Goal: Task Accomplishment & Management: Manage account settings

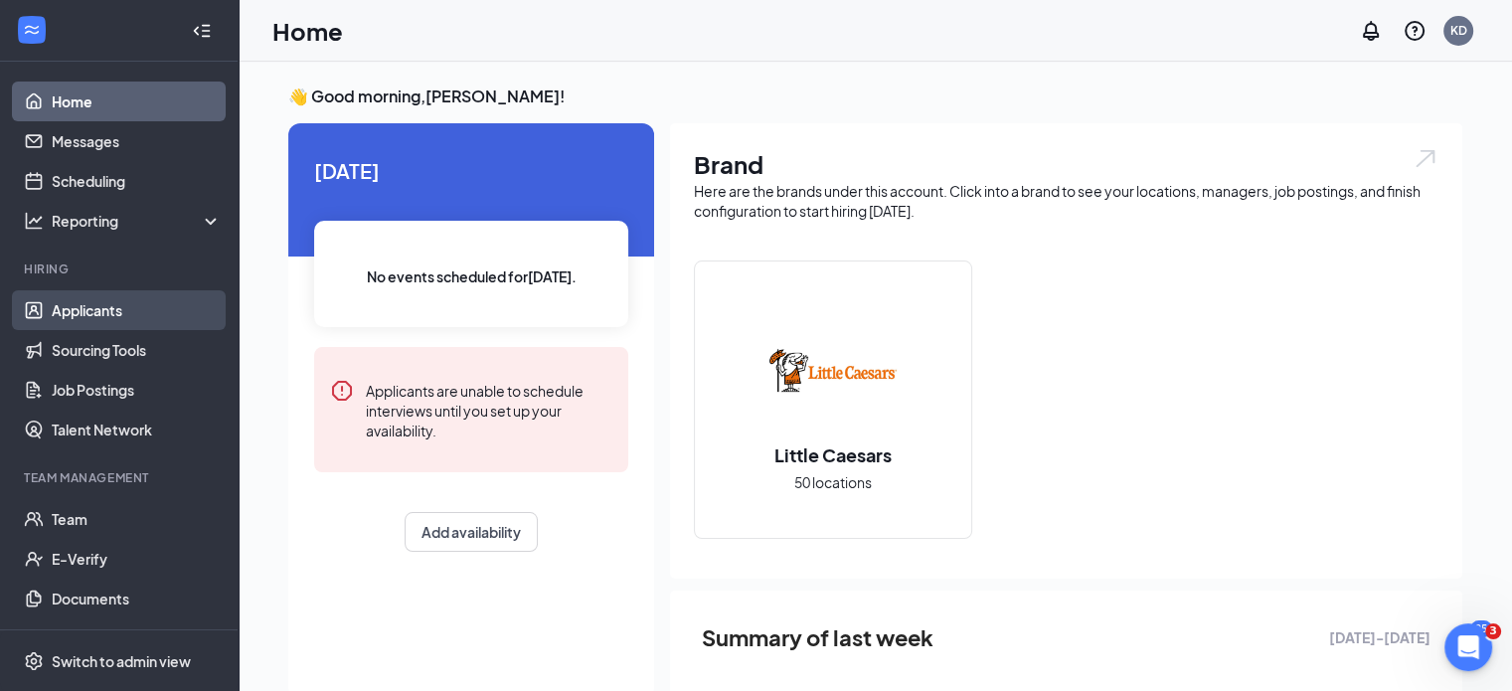
click at [110, 310] on link "Applicants" at bounding box center [137, 310] width 170 height 40
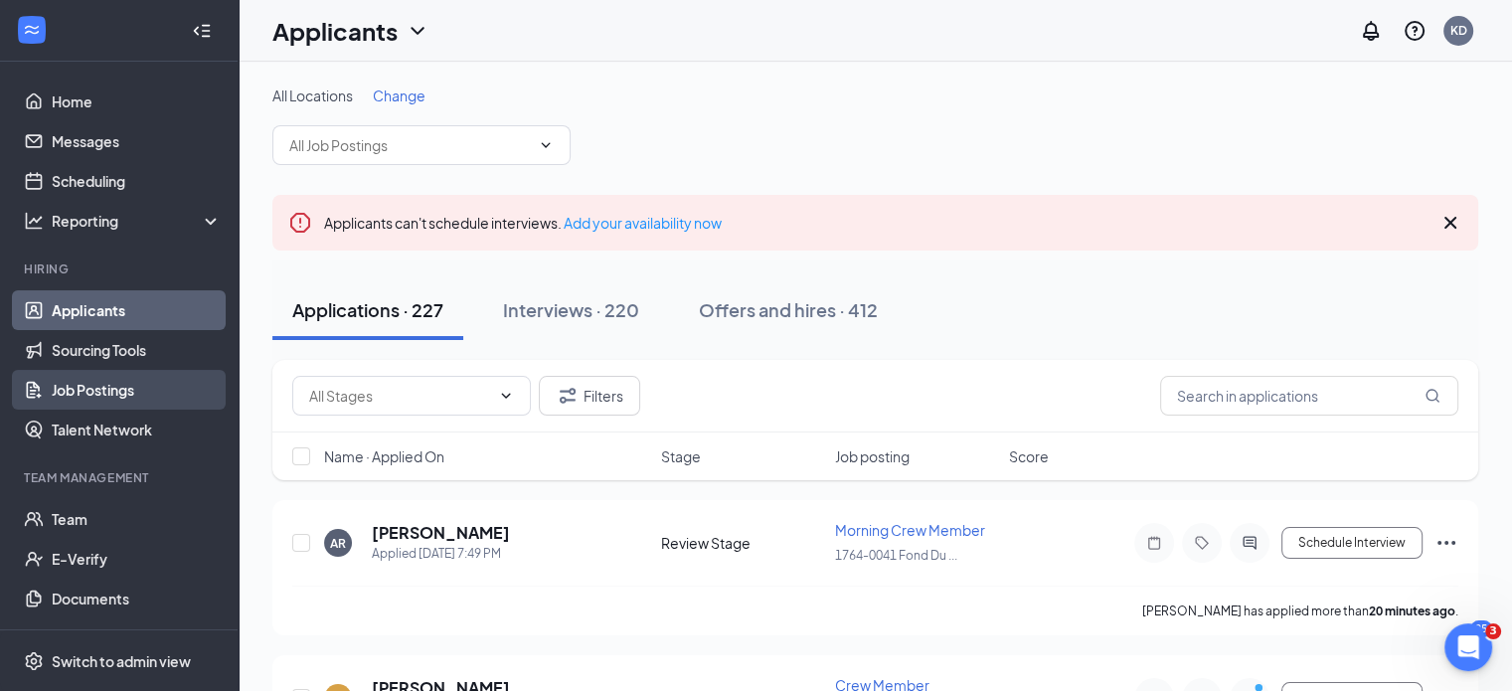
click at [112, 391] on link "Job Postings" at bounding box center [137, 390] width 170 height 40
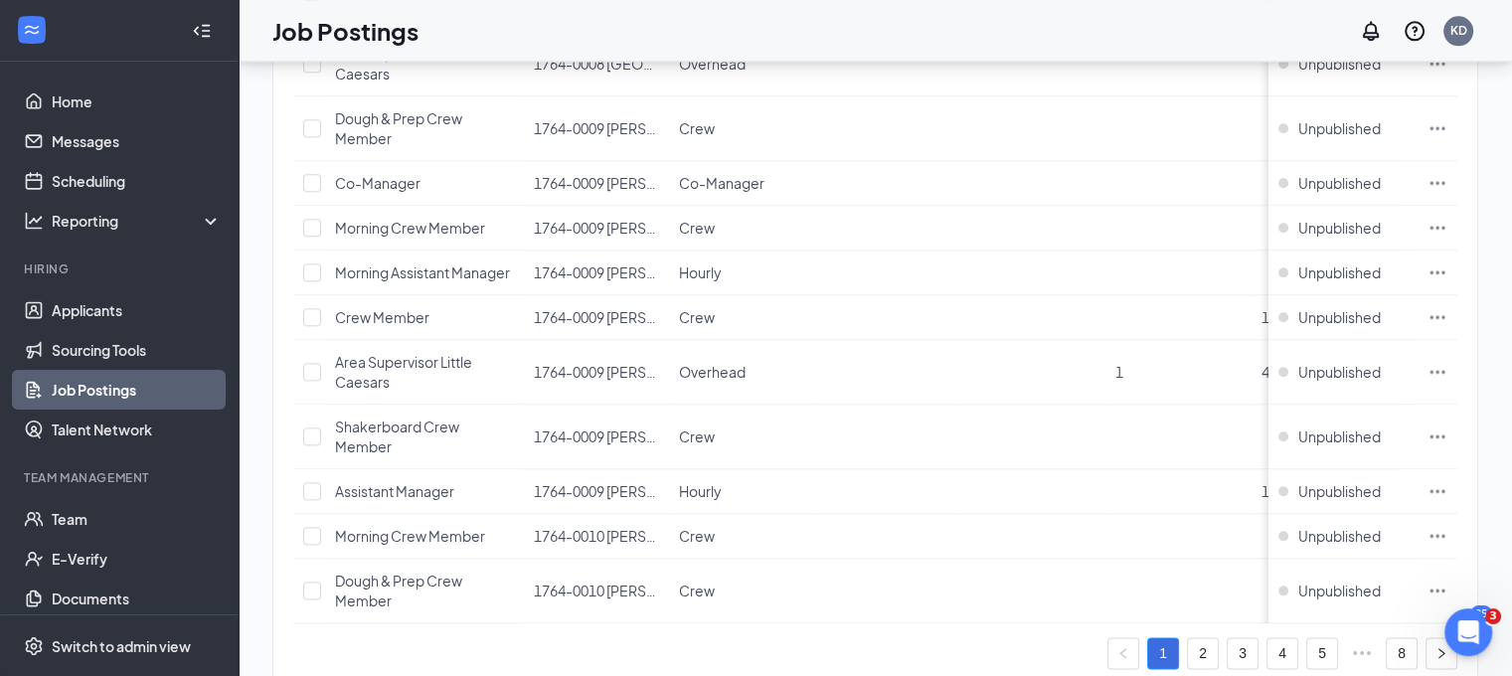
scroll to position [2391, 0]
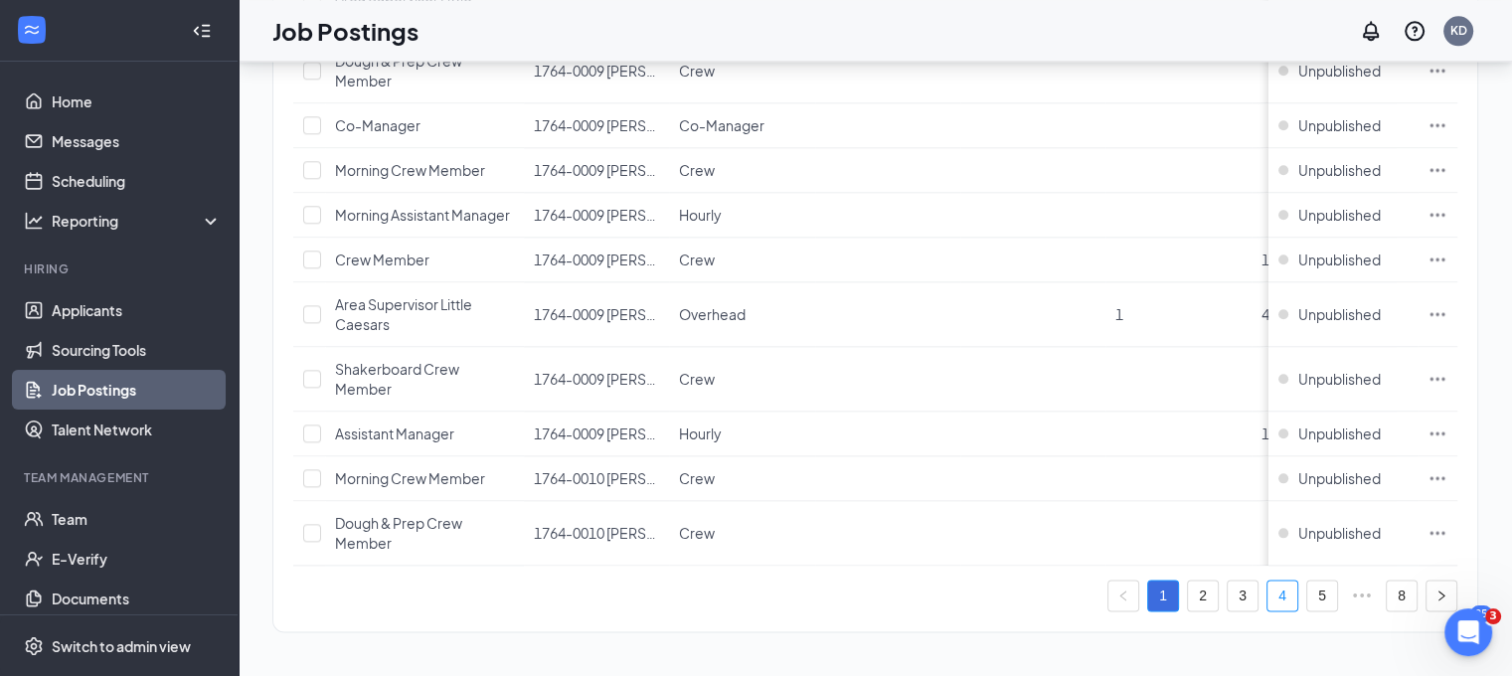
click at [1298, 596] on link "4" at bounding box center [1283, 596] width 30 height 30
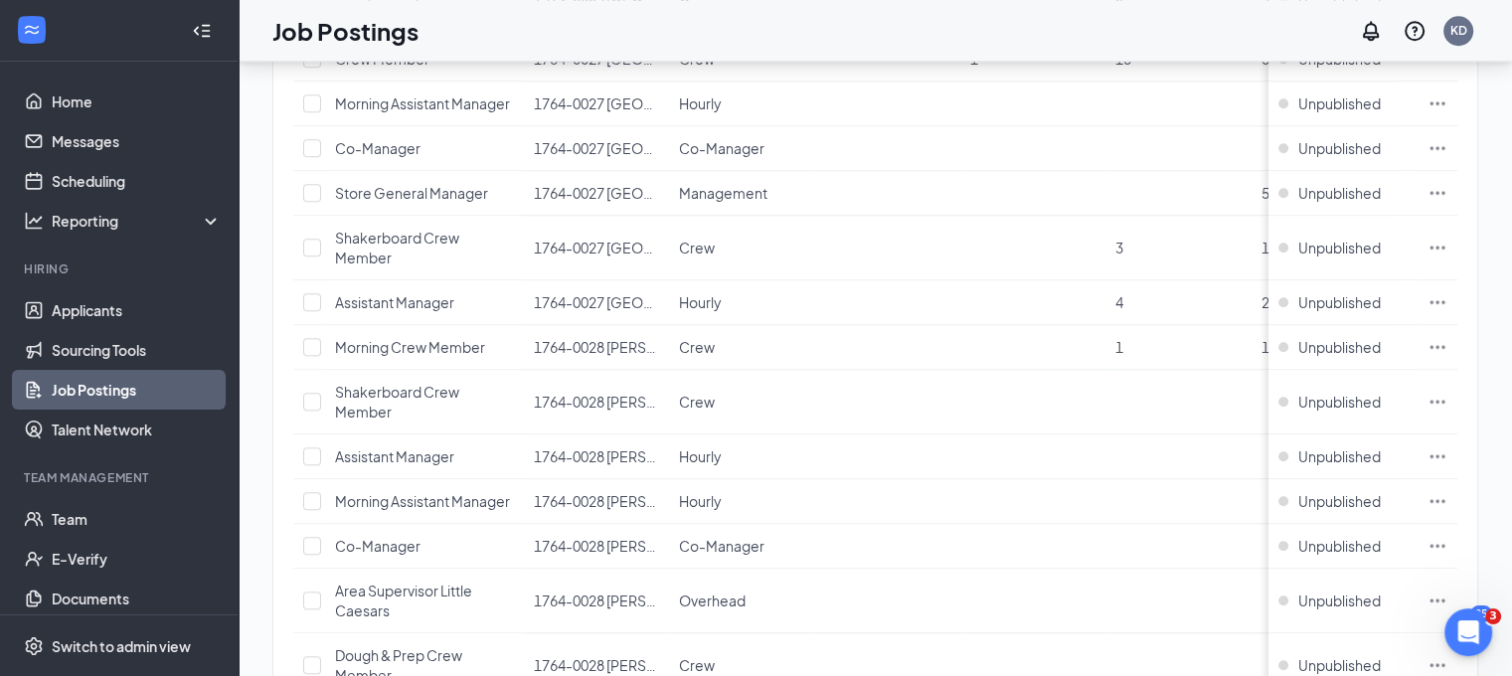
scroll to position [2292, 0]
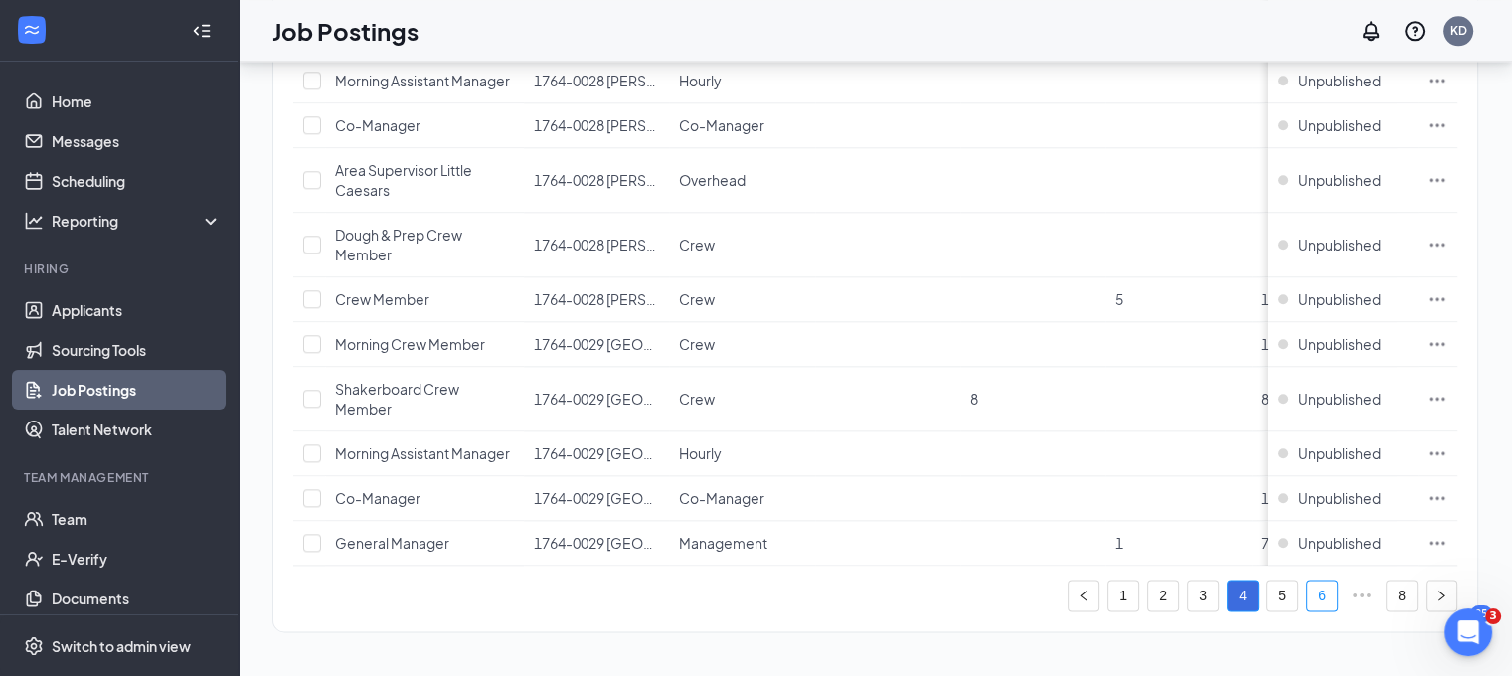
click at [1337, 594] on link "6" at bounding box center [1323, 596] width 30 height 30
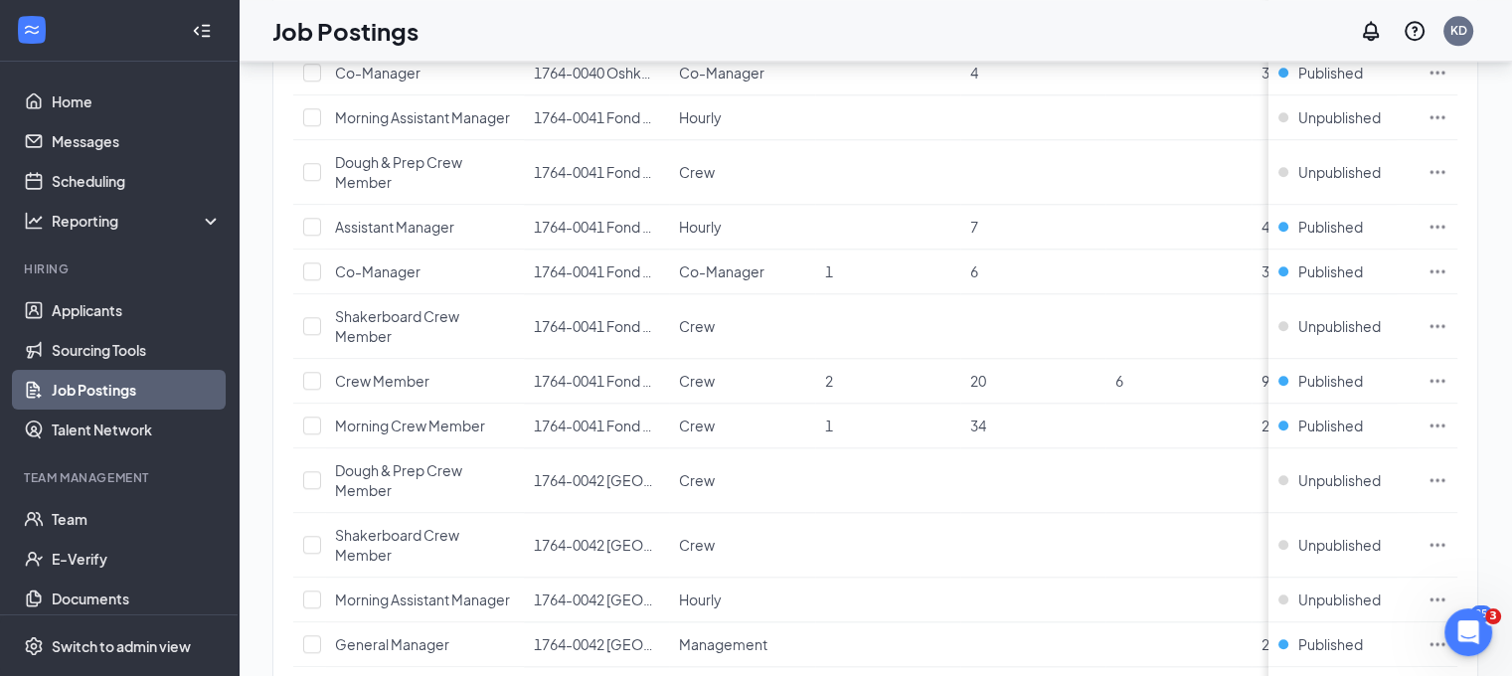
scroll to position [2292, 0]
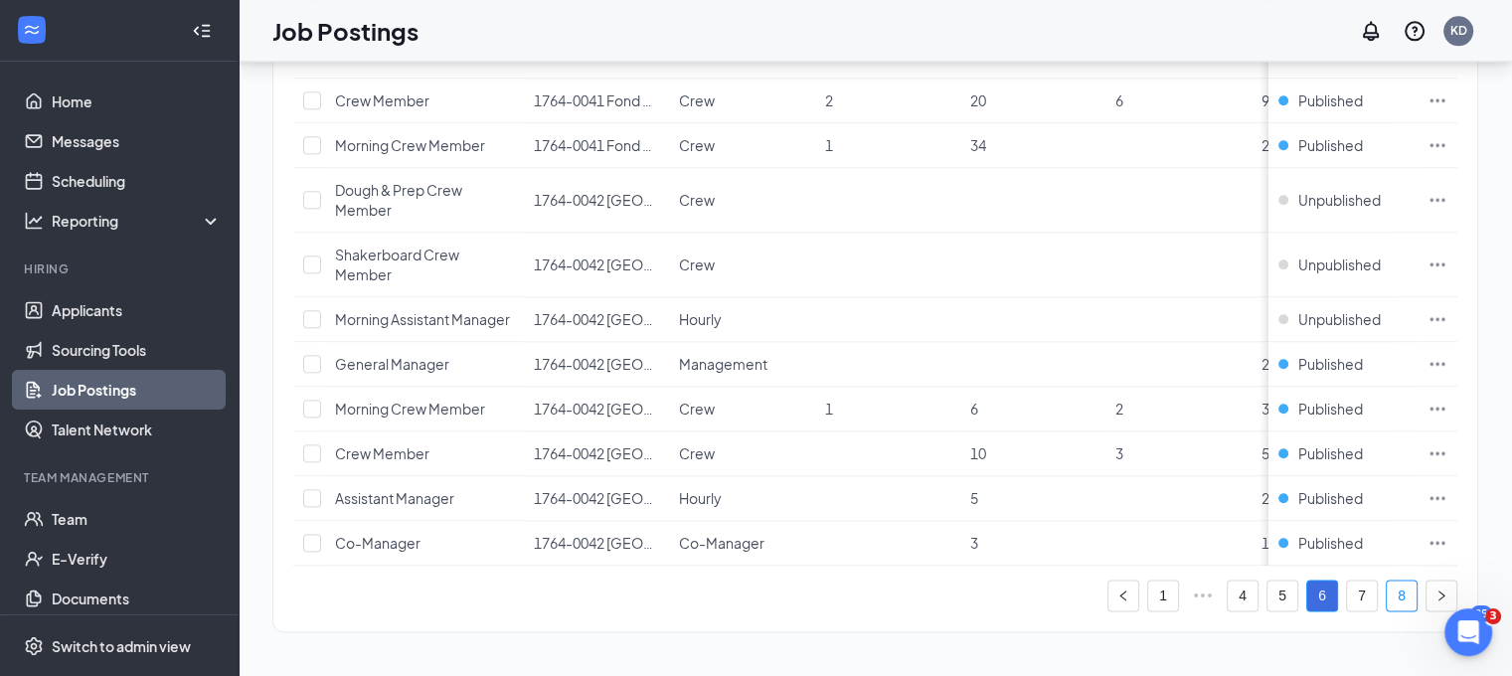
click at [1413, 585] on link "8" at bounding box center [1402, 596] width 30 height 30
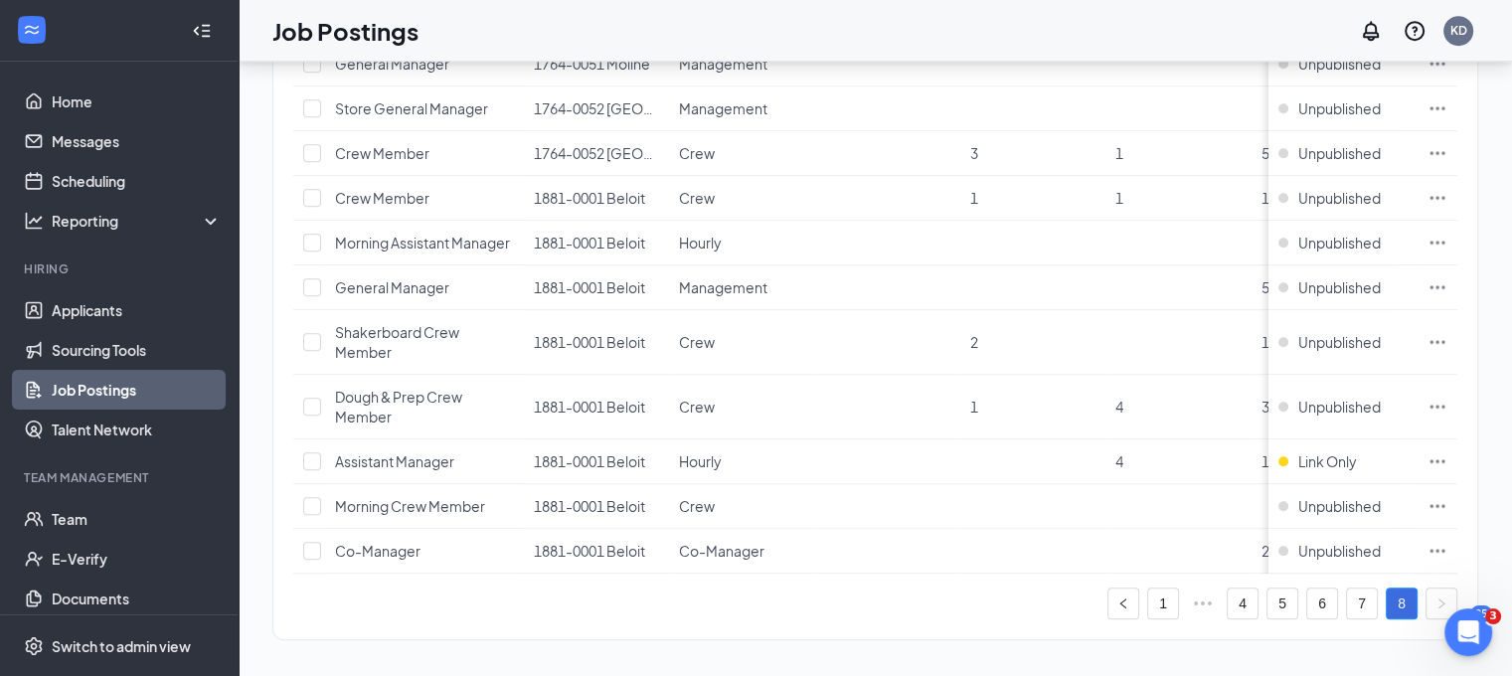
scroll to position [1431, 0]
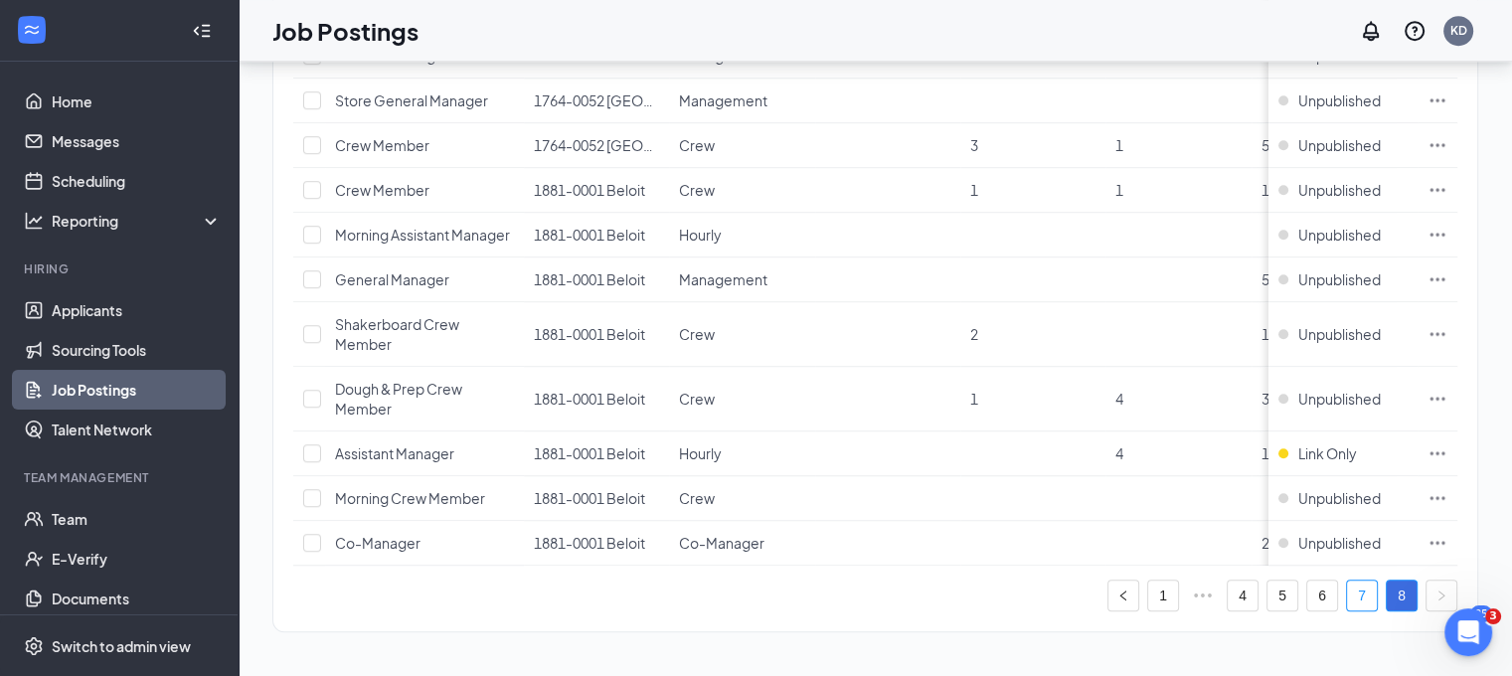
click at [1377, 598] on link "7" at bounding box center [1362, 596] width 30 height 30
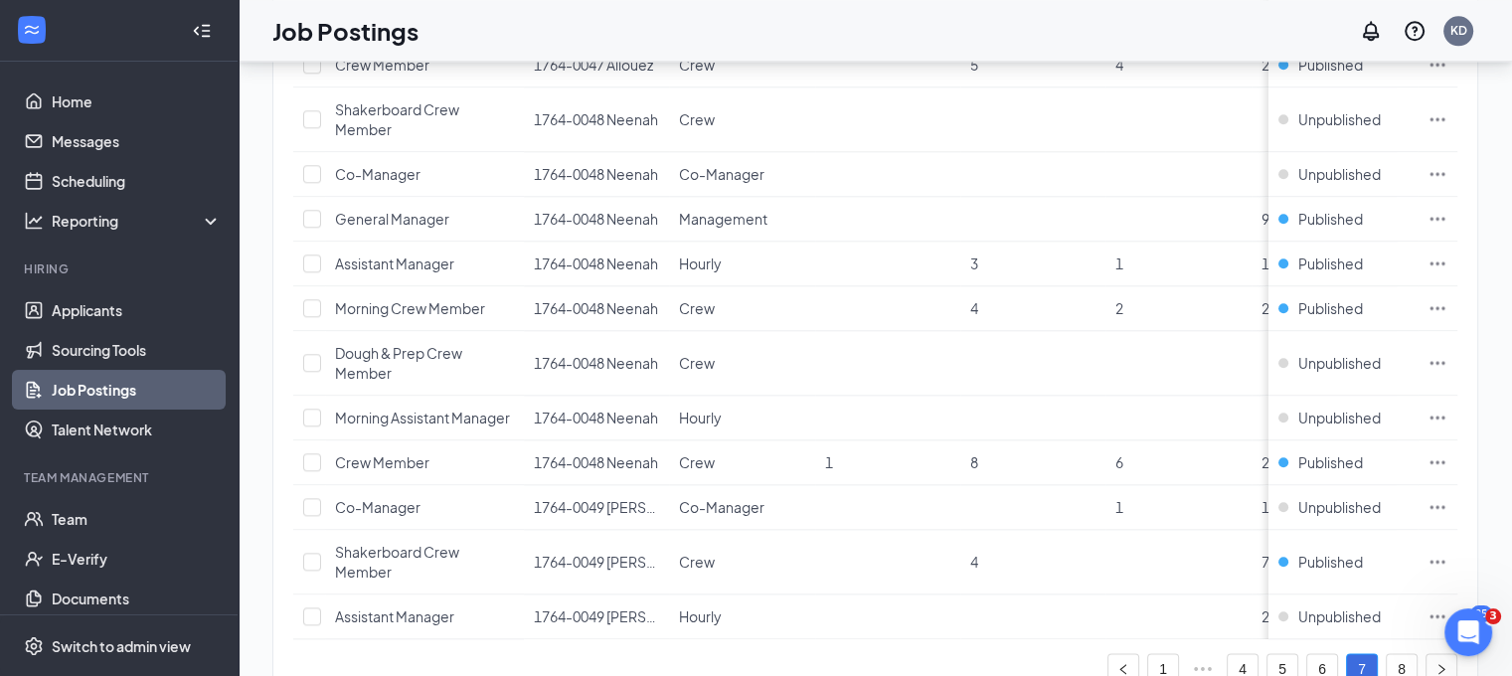
scroll to position [2229, 0]
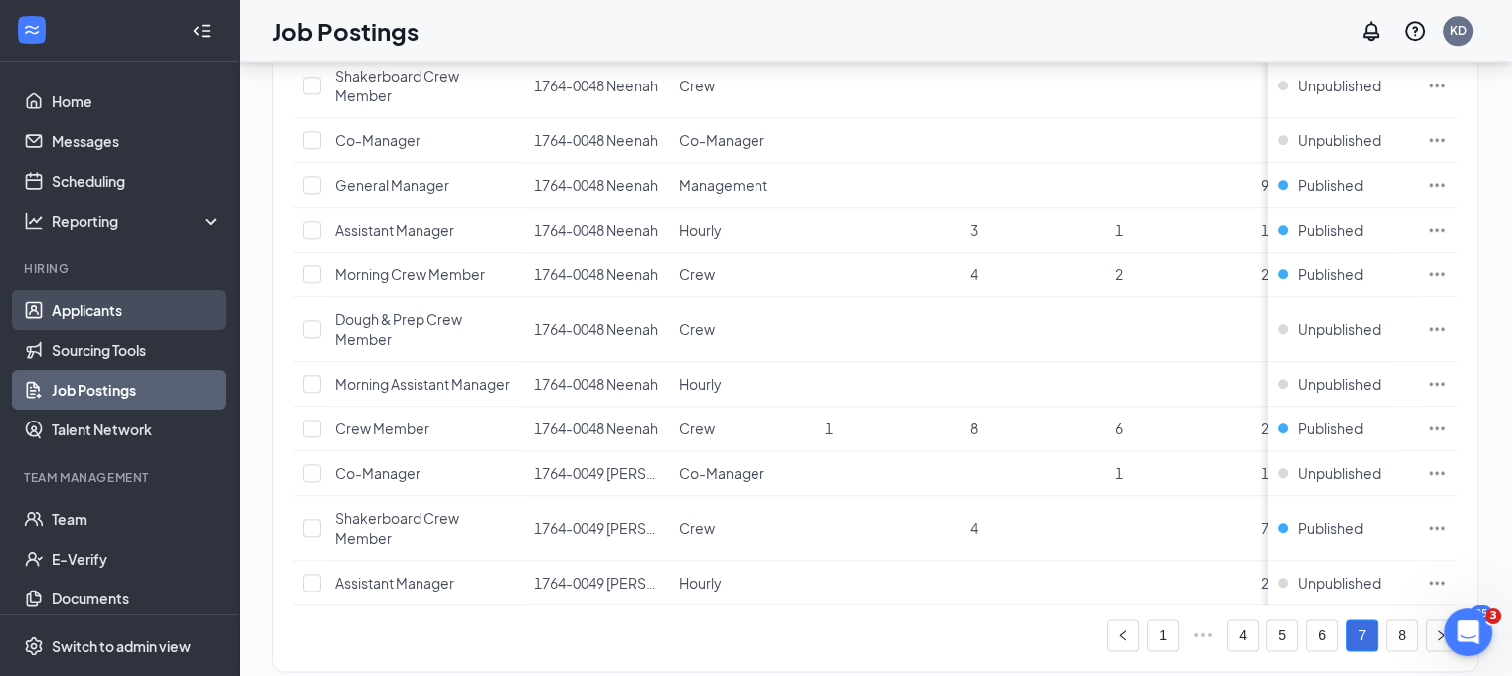
click at [62, 312] on link "Applicants" at bounding box center [137, 310] width 170 height 40
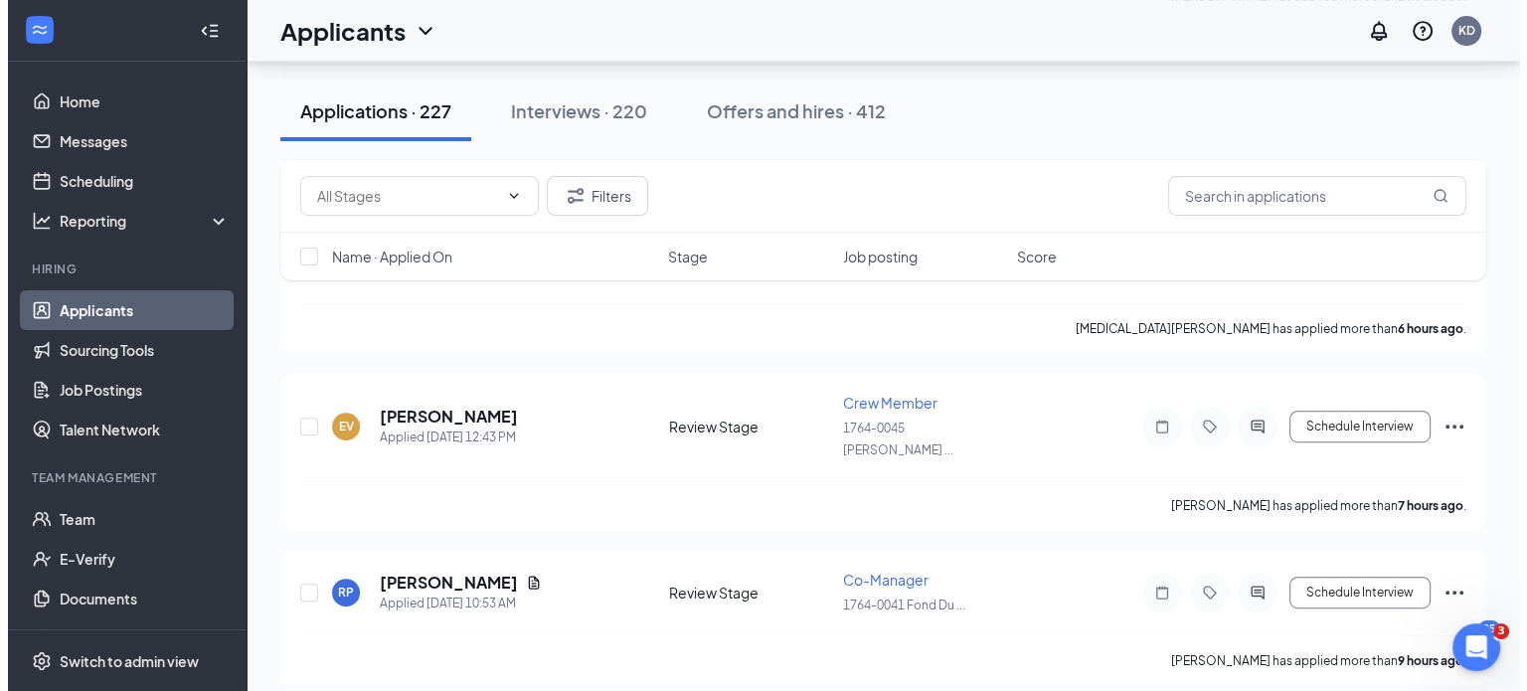
scroll to position [919, 0]
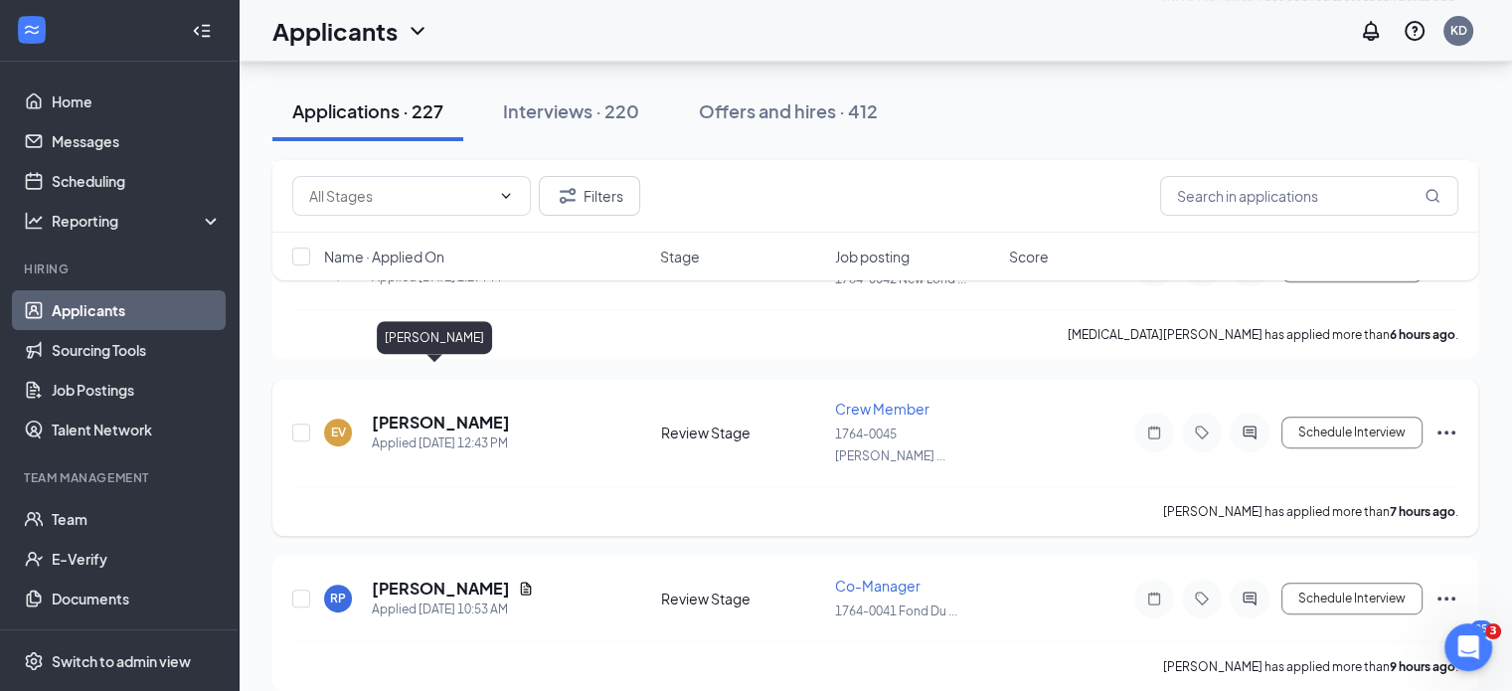
click at [390, 412] on h5 "[PERSON_NAME]" at bounding box center [441, 423] width 138 height 22
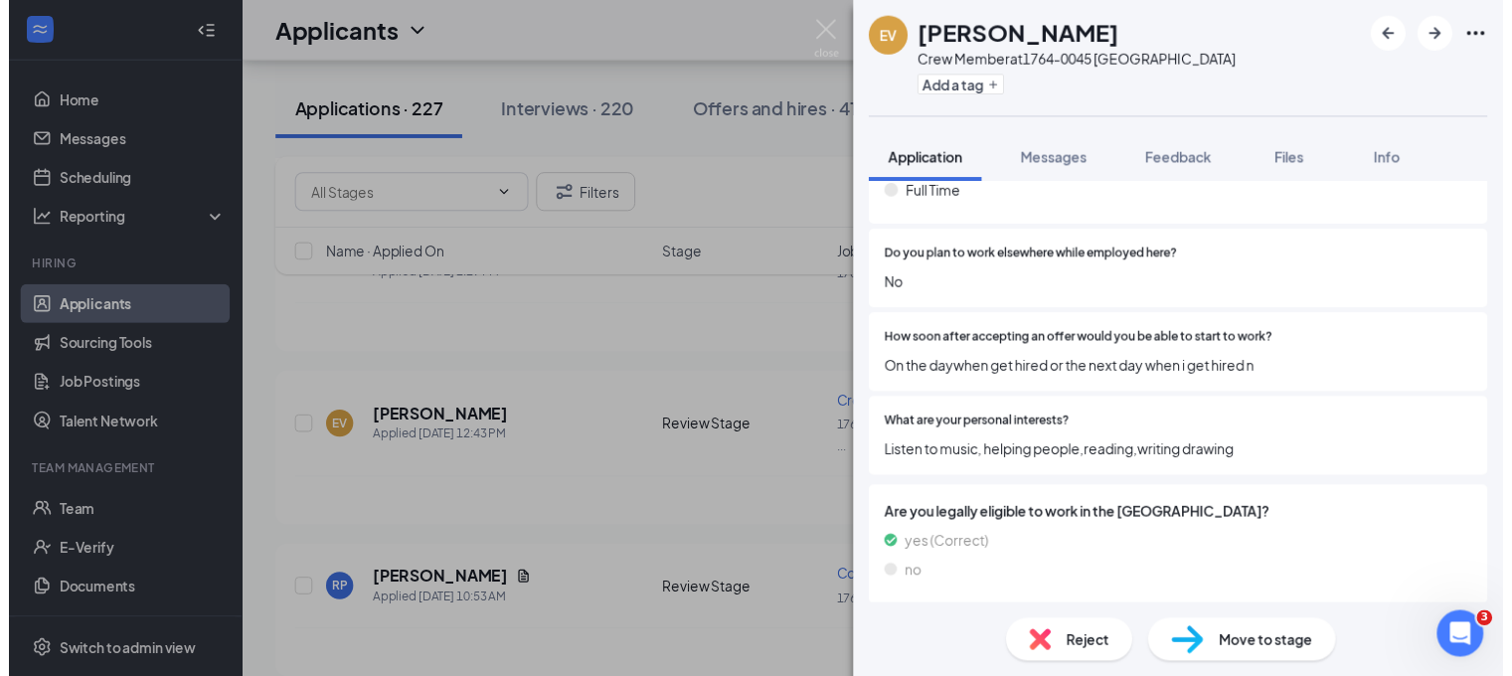
scroll to position [1911, 0]
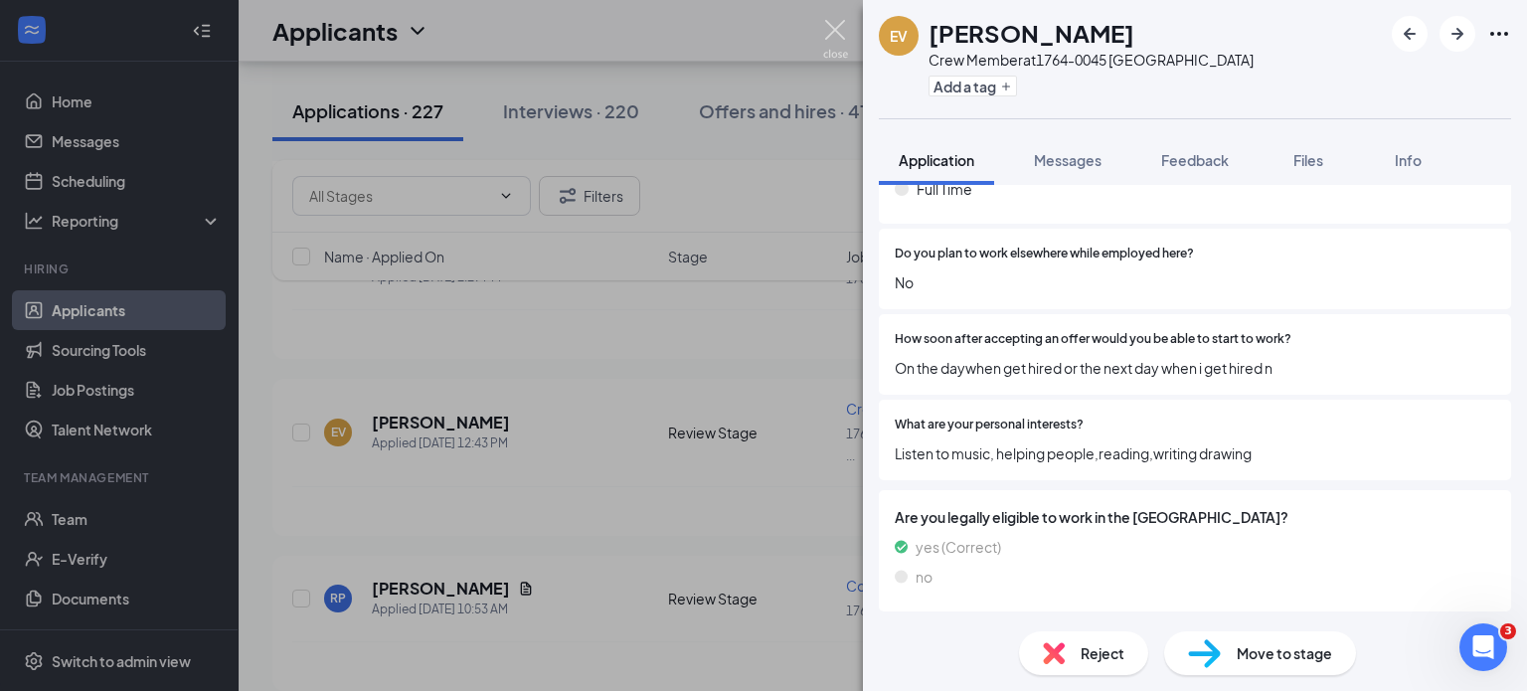
click at [835, 31] on img at bounding box center [835, 39] width 25 height 39
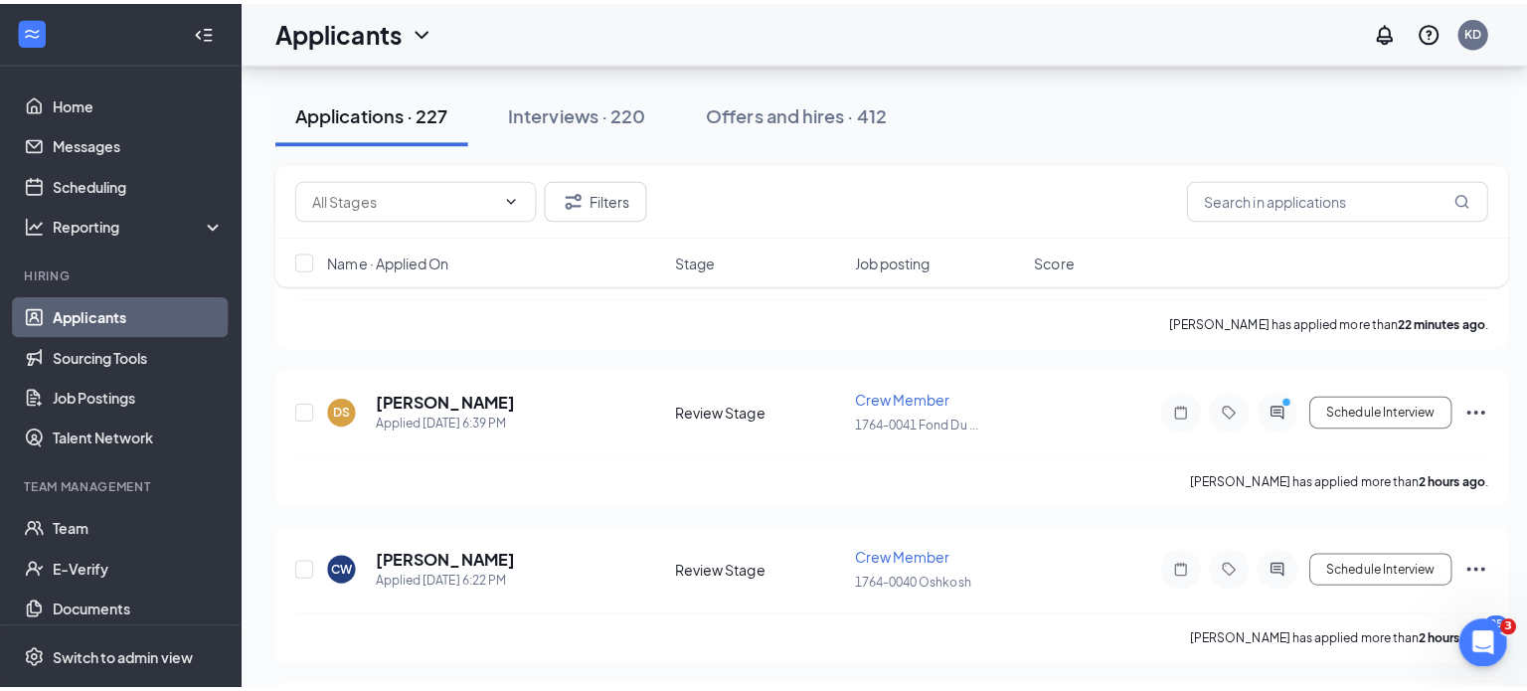
scroll to position [286, 0]
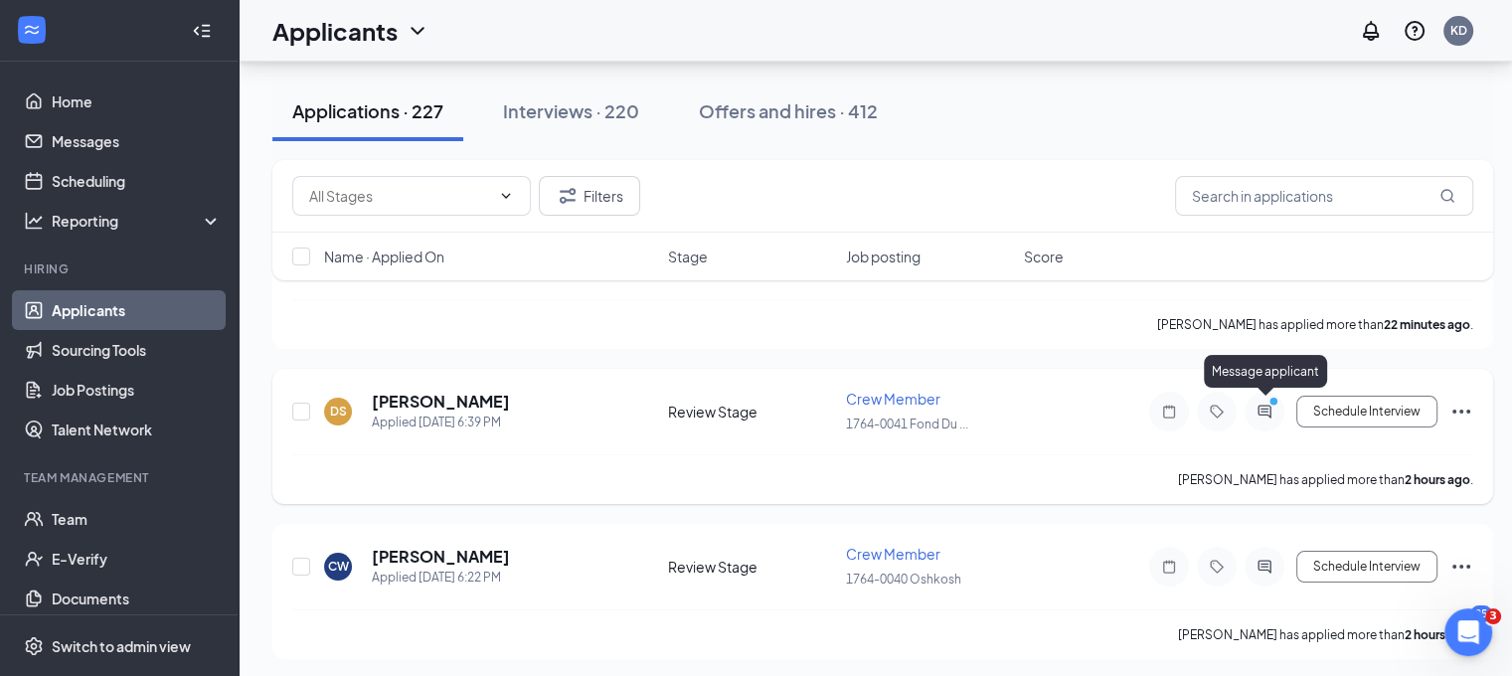
click at [1269, 411] on icon "ActiveChat" at bounding box center [1264, 411] width 13 height 13
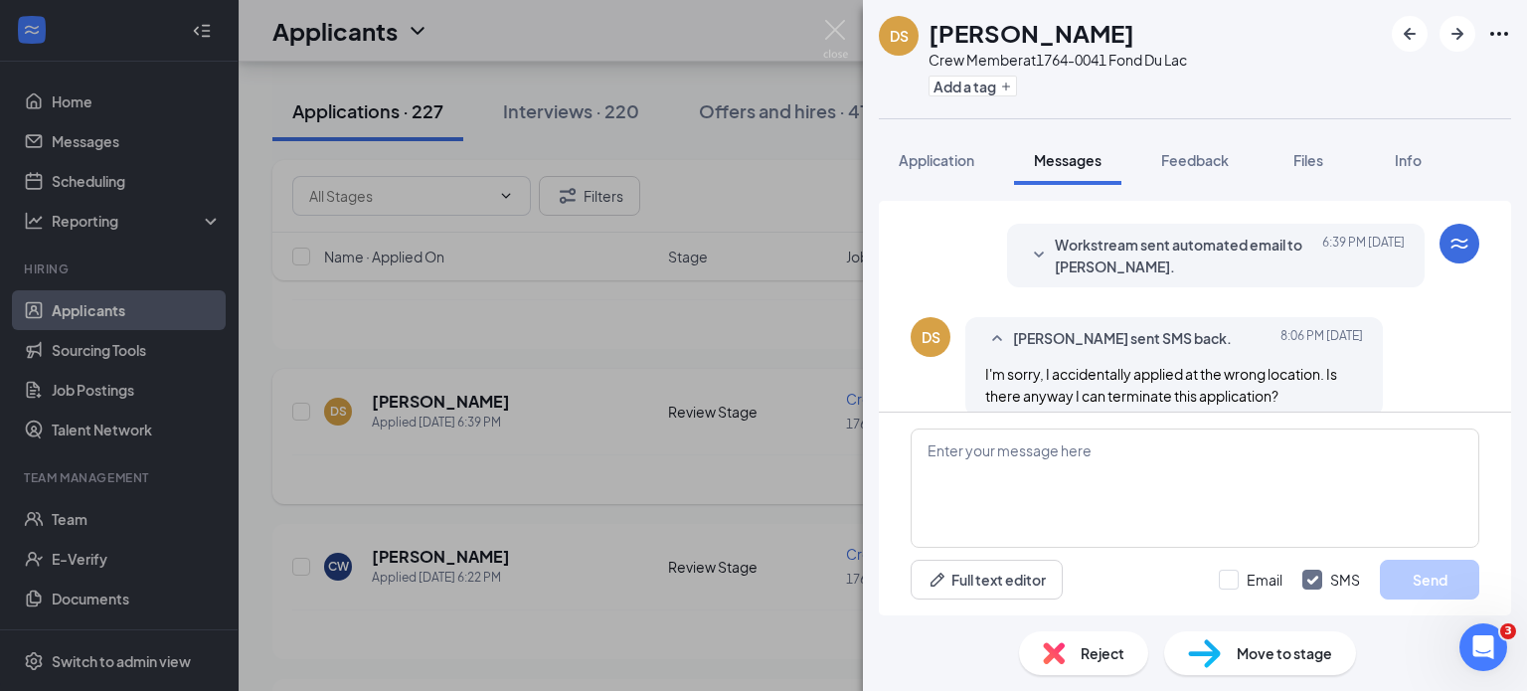
scroll to position [162, 0]
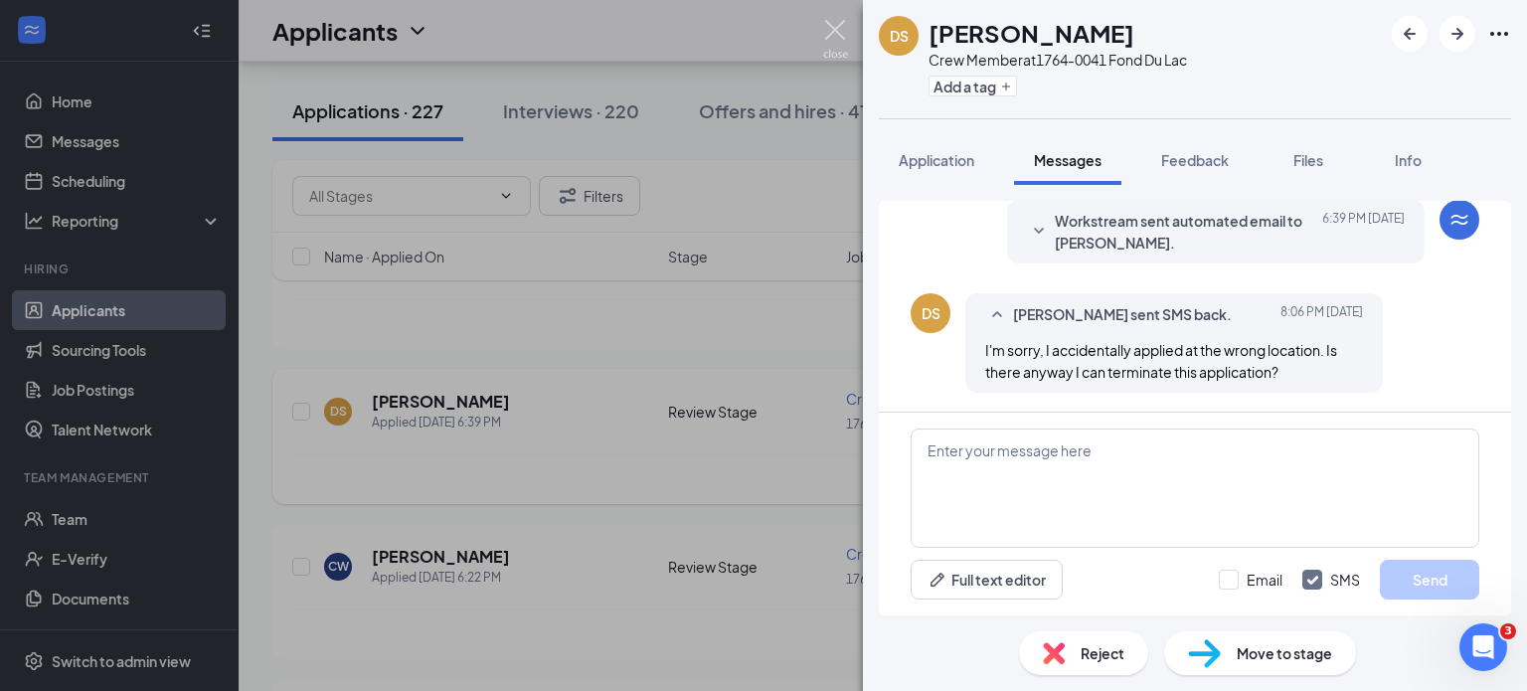
drag, startPoint x: 835, startPoint y: 27, endPoint x: 846, endPoint y: 75, distance: 49.0
click at [835, 28] on img at bounding box center [835, 39] width 25 height 39
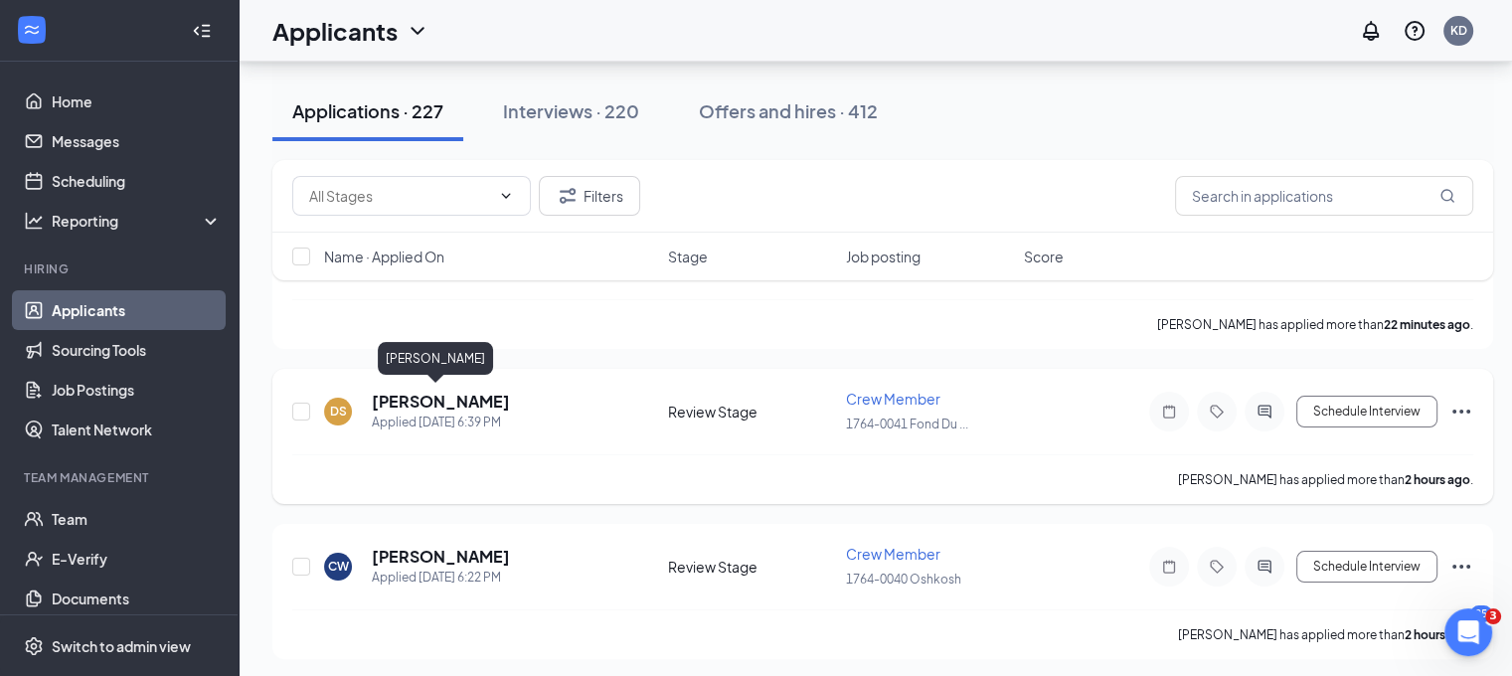
click at [441, 397] on h5 "[PERSON_NAME]" at bounding box center [441, 402] width 138 height 22
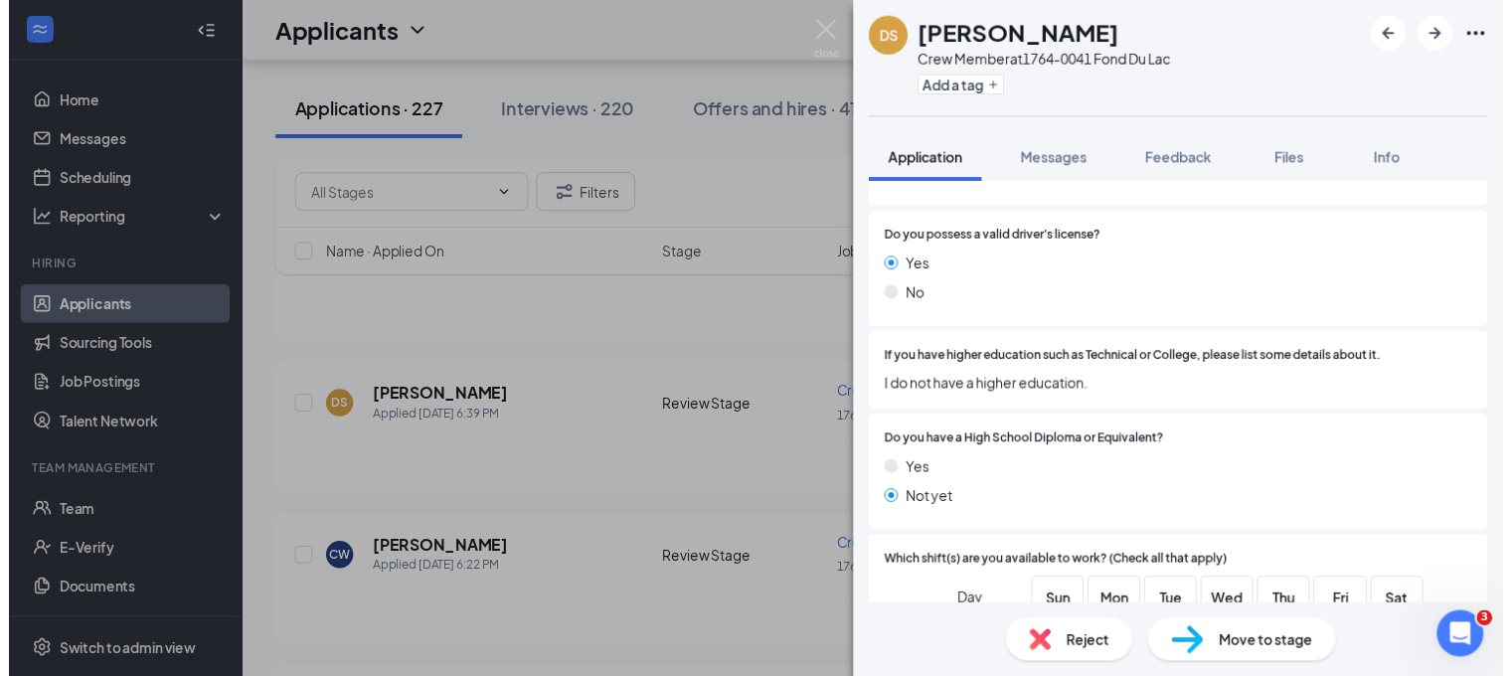
scroll to position [1307, 0]
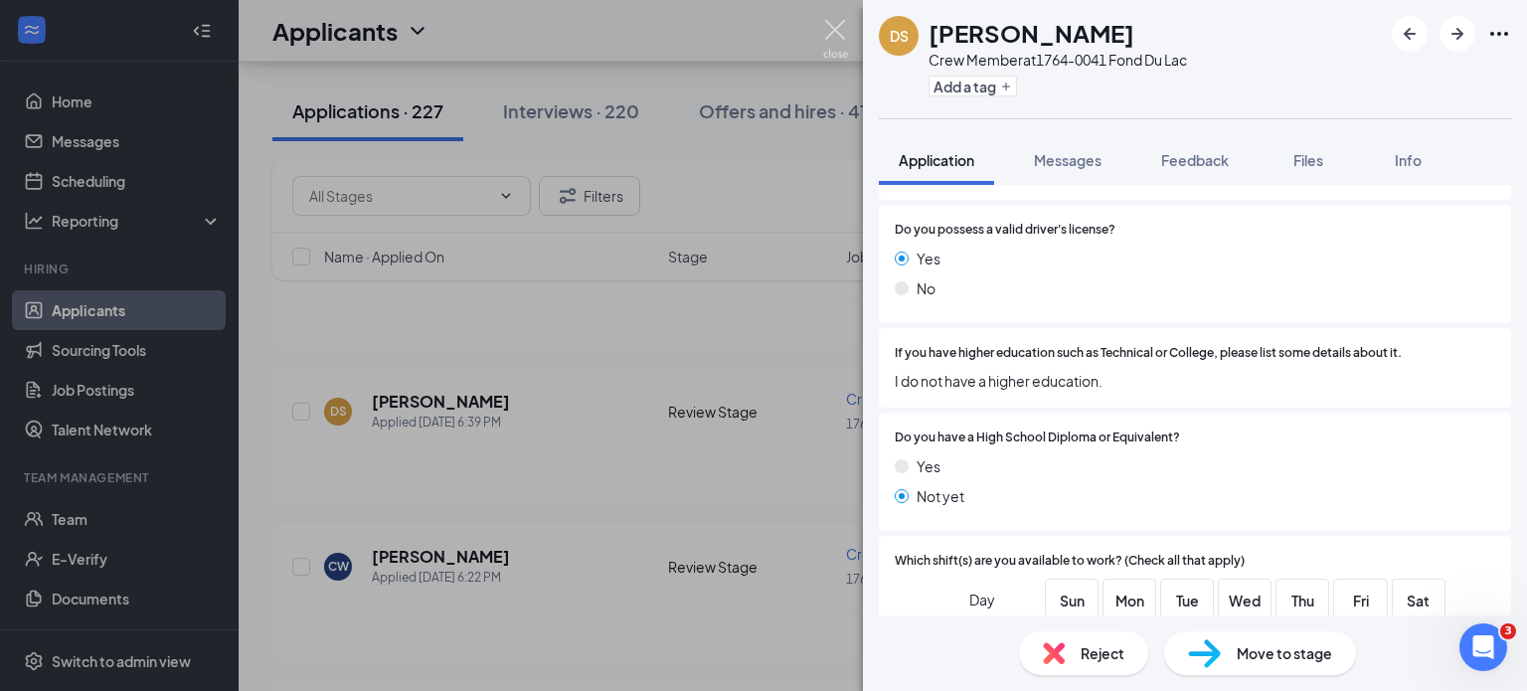
click at [832, 24] on img at bounding box center [835, 39] width 25 height 39
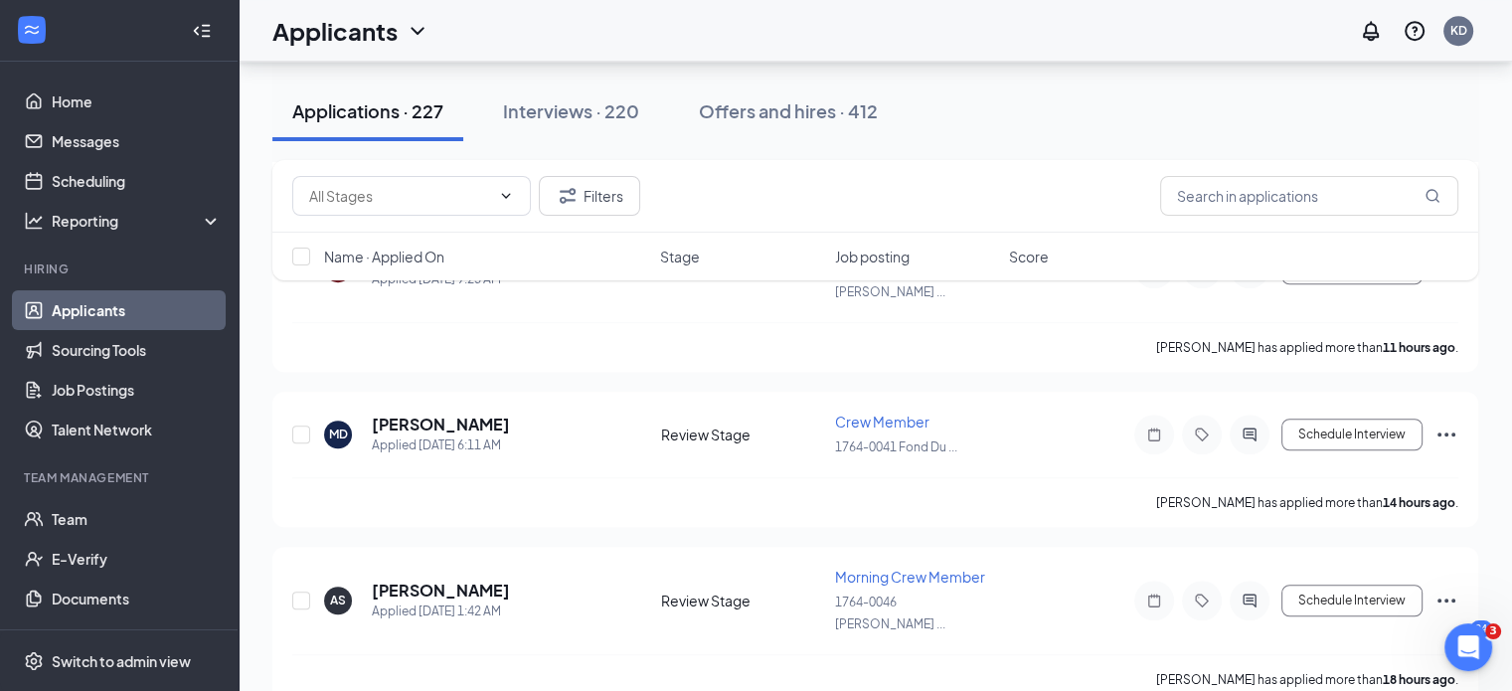
scroll to position [1428, 0]
